Goal: Find specific page/section: Find specific page/section

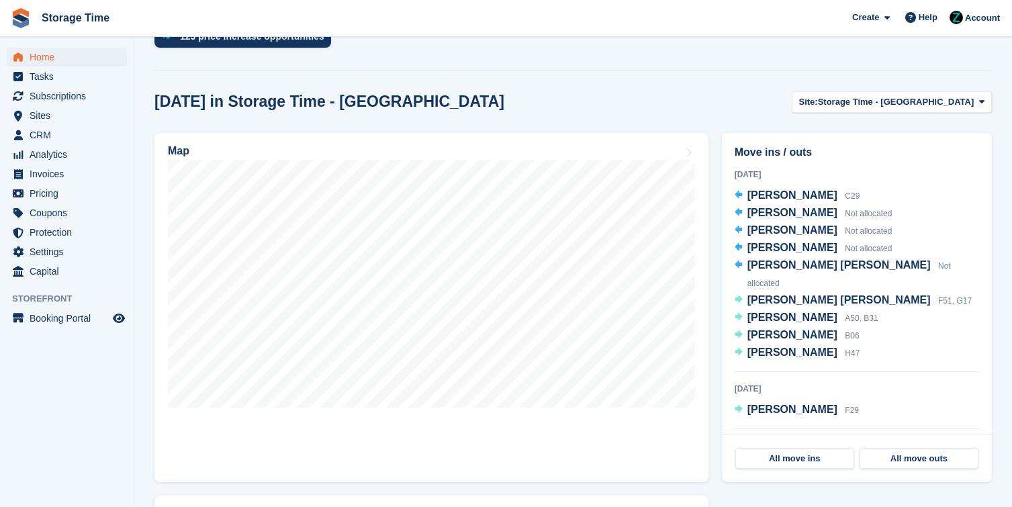
scroll to position [437, 0]
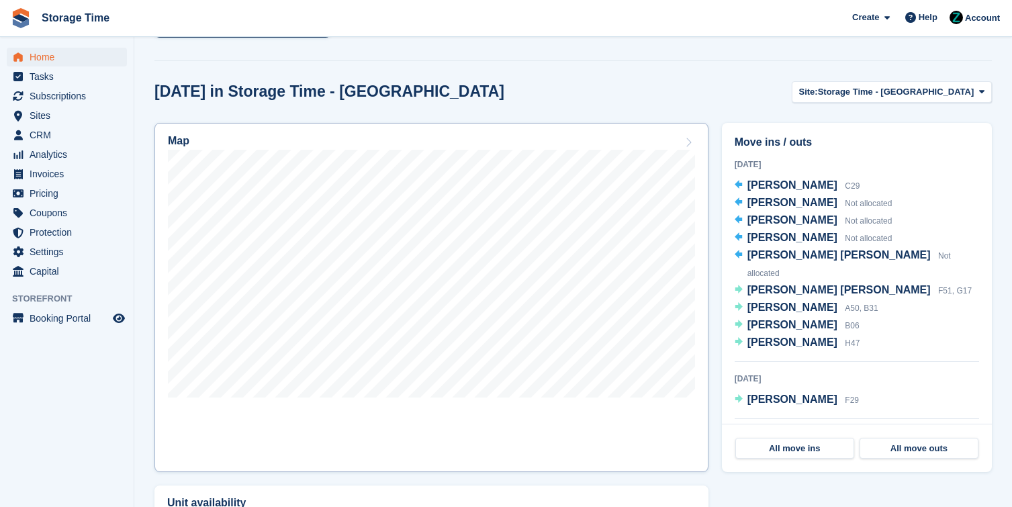
click at [476, 148] on div "Map" at bounding box center [431, 142] width 527 height 15
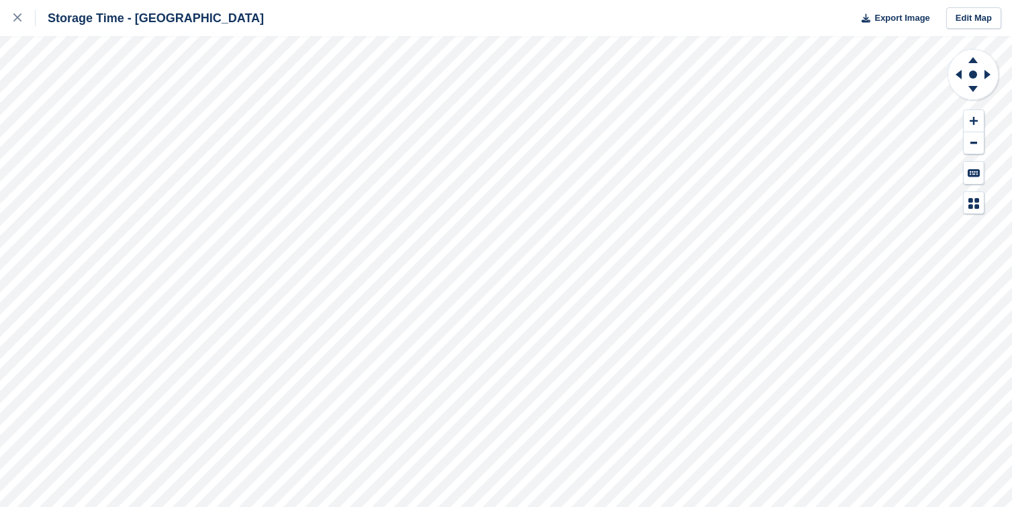
click at [40, 181] on div "Storage Time - Stockport Export Image Edit Map" at bounding box center [506, 253] width 1012 height 507
click at [39, 181] on div "Storage Time - Stockport Export Image Edit Map" at bounding box center [506, 253] width 1012 height 507
click at [19, 16] on icon at bounding box center [17, 17] width 8 height 8
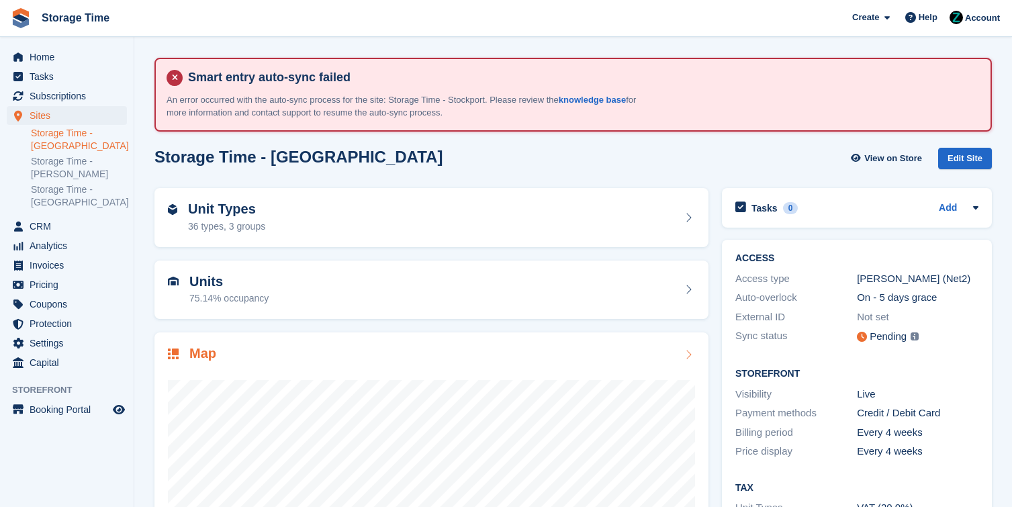
click at [492, 353] on div "Map" at bounding box center [431, 355] width 527 height 18
